Goal: Navigation & Orientation: Find specific page/section

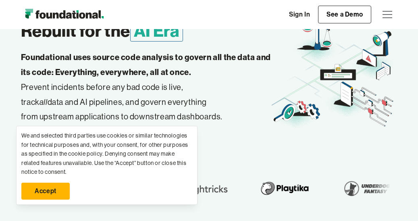
scroll to position [108, 0]
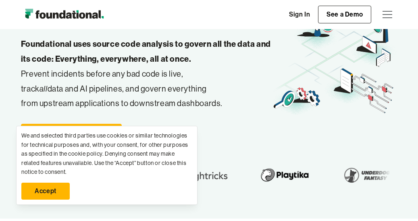
click at [42, 189] on link "Accept" at bounding box center [45, 191] width 48 height 17
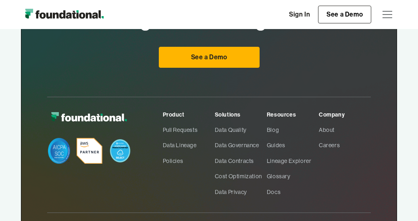
scroll to position [2385, 0]
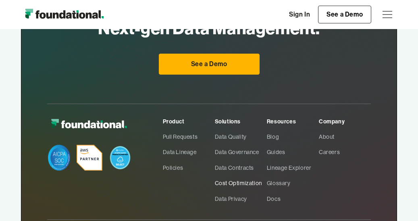
click at [228, 186] on link "Cost Optimization" at bounding box center [241, 182] width 52 height 15
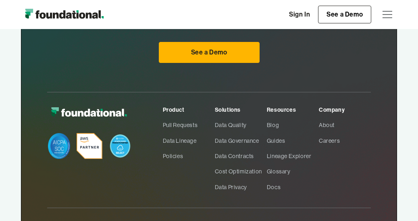
scroll to position [1227, 0]
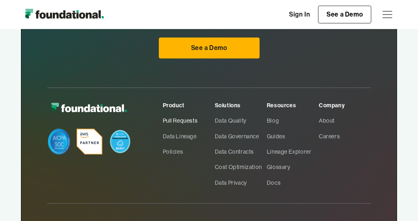
click at [170, 120] on link "Pull Requests" at bounding box center [189, 120] width 52 height 15
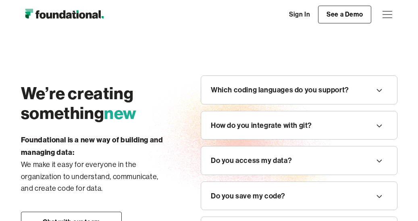
scroll to position [996, 0]
